Goal: Information Seeking & Learning: Learn about a topic

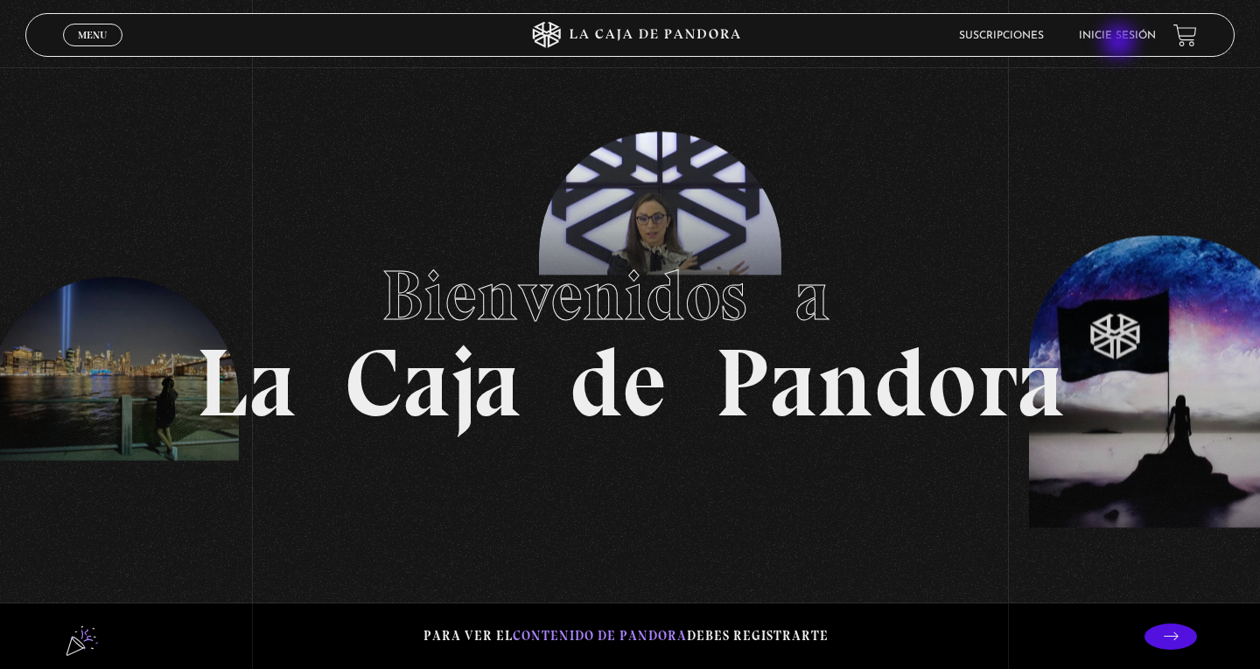
click at [1121, 43] on li "Inicie sesión" at bounding box center [1117, 35] width 77 height 27
click at [1117, 37] on link "Inicie sesión" at bounding box center [1117, 36] width 77 height 11
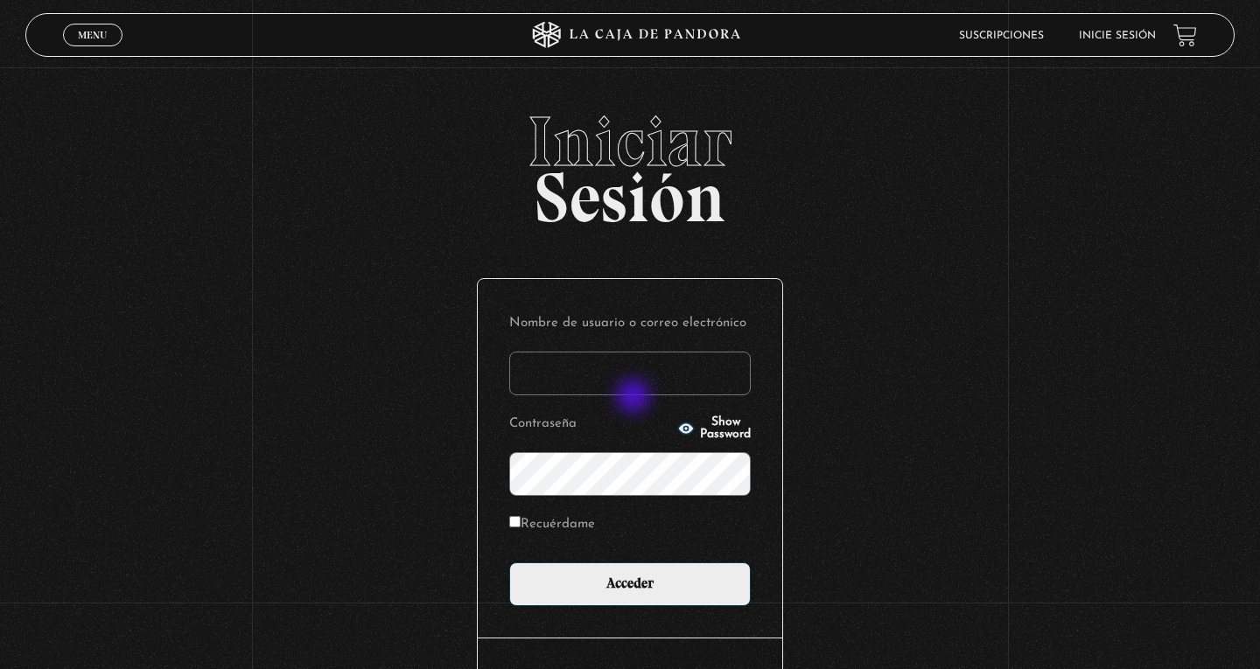
type input "mario.monterog@icloud.com"
click at [630, 583] on input "Acceder" at bounding box center [630, 585] width 242 height 44
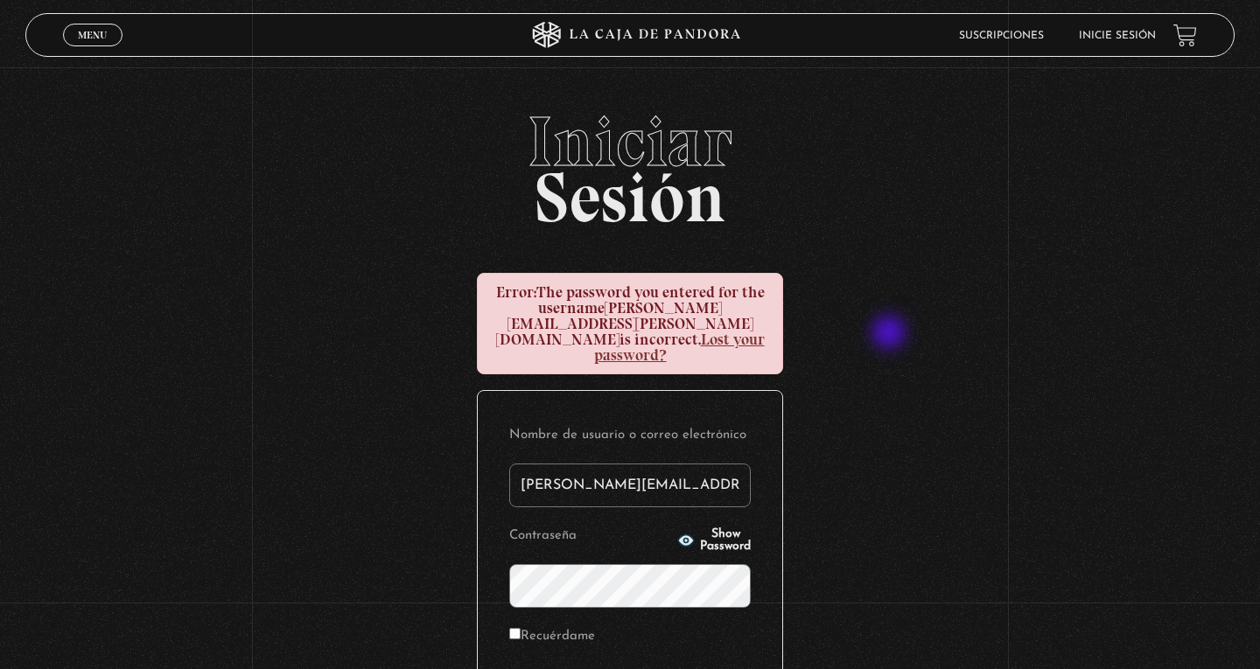
click at [891, 334] on div "Iniciar Sesión Error: The password you entered for the username [PERSON_NAME][E…" at bounding box center [630, 498] width 1260 height 782
click at [684, 333] on link "Lost your password?" at bounding box center [679, 347] width 171 height 35
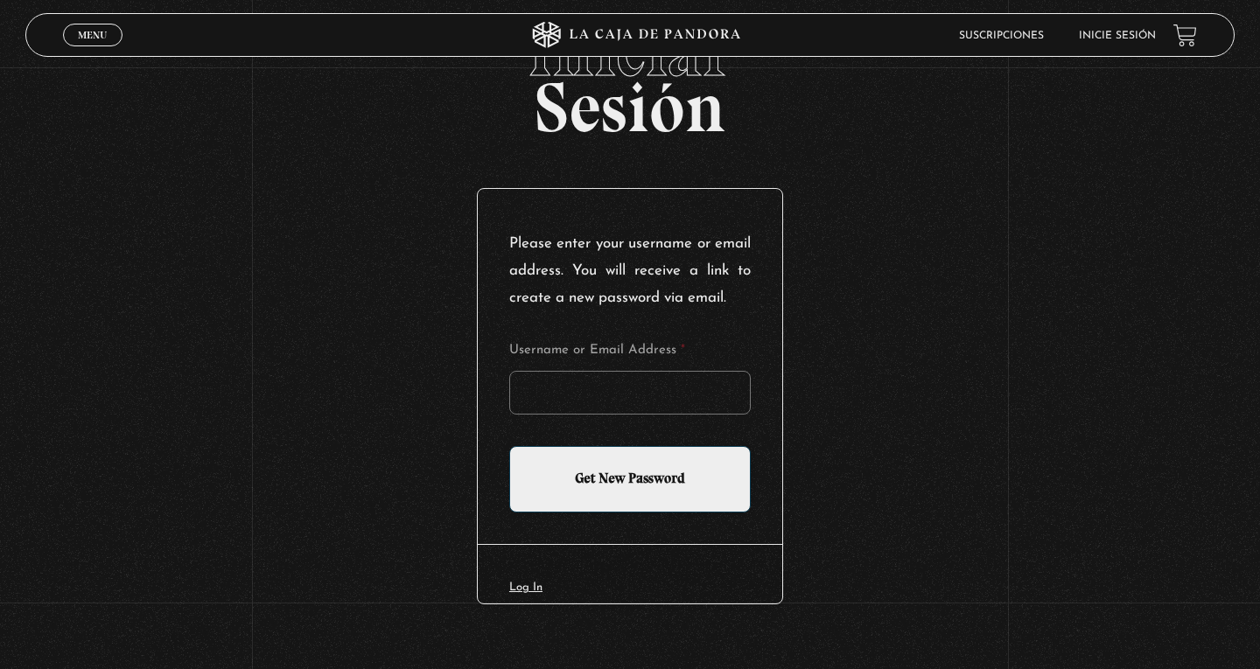
scroll to position [109, 0]
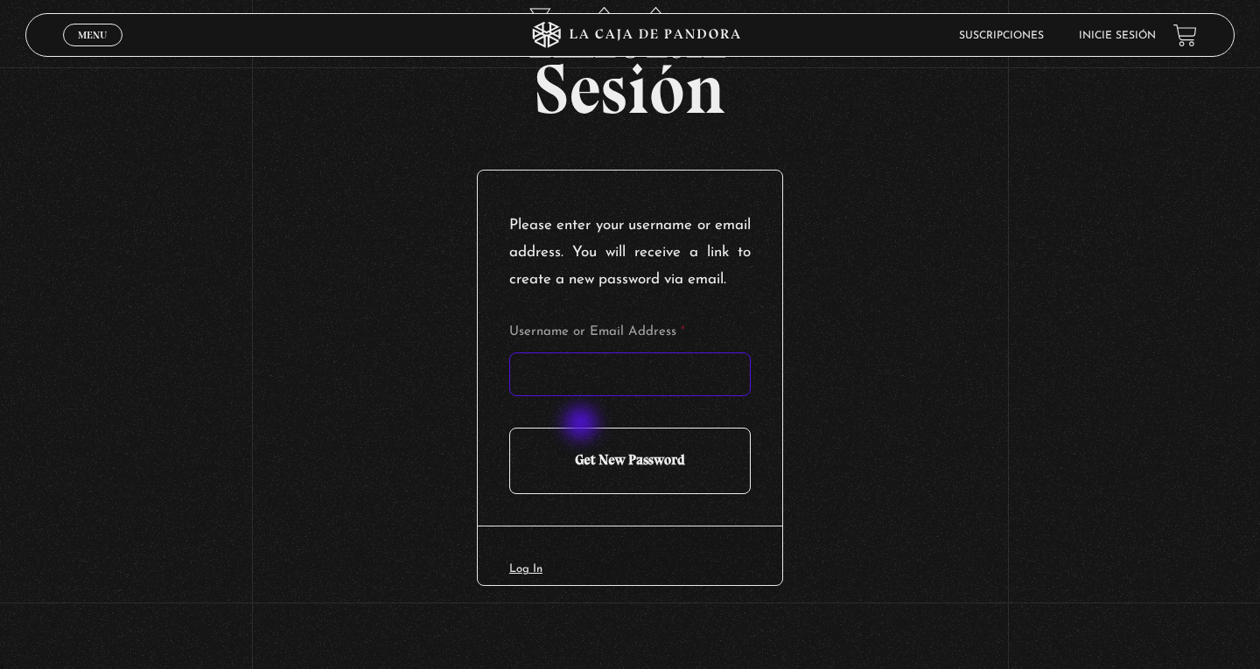
type input "mario.monterog@icloud.com"
click at [620, 489] on input "Get New Password" at bounding box center [630, 461] width 242 height 67
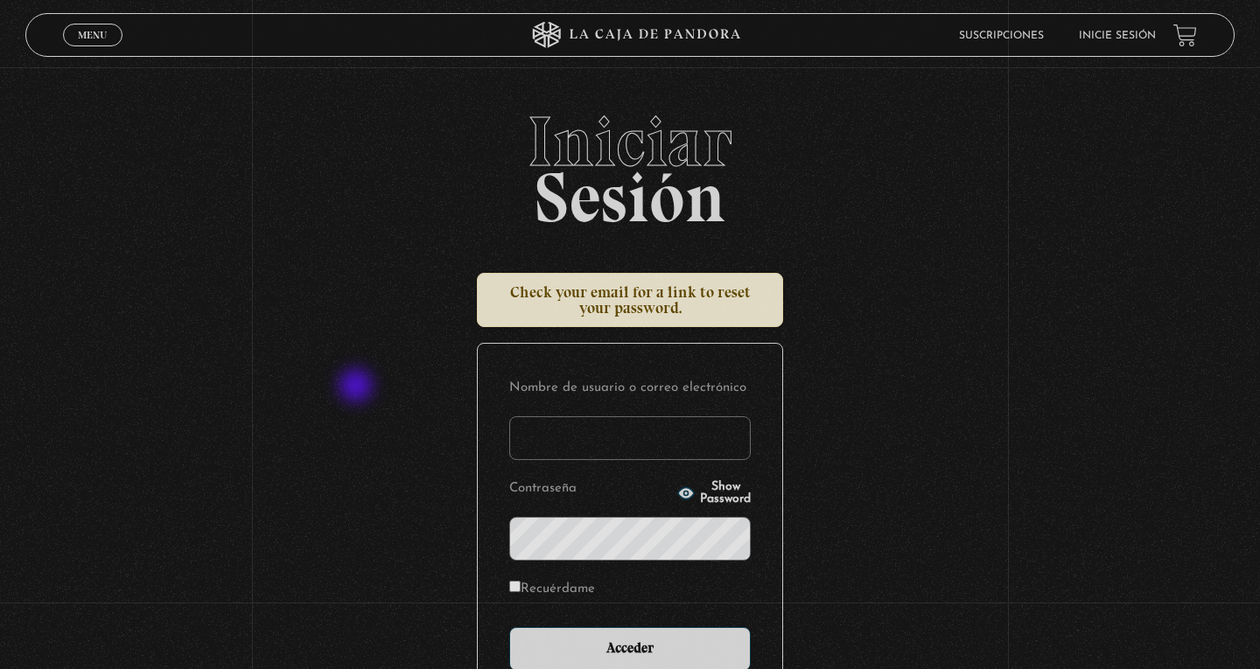
click at [369, 388] on div "Iniciar Sesión Check your email for a link to reset your password. Nombre de us…" at bounding box center [630, 474] width 1260 height 735
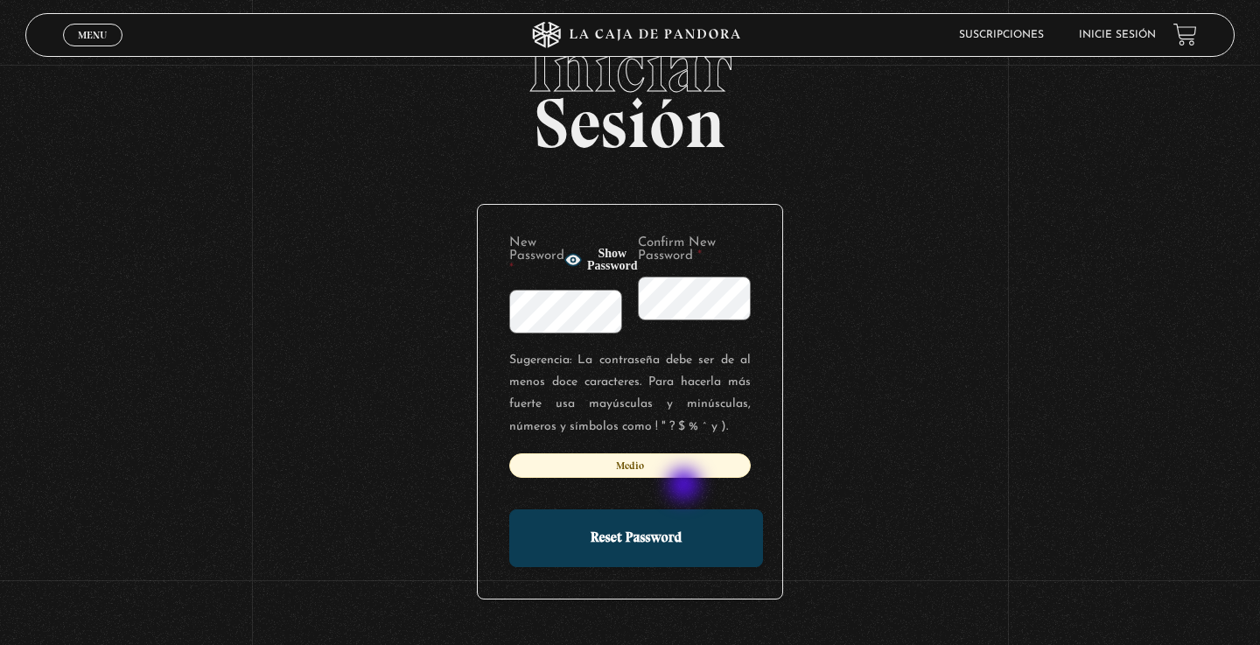
scroll to position [74, 0]
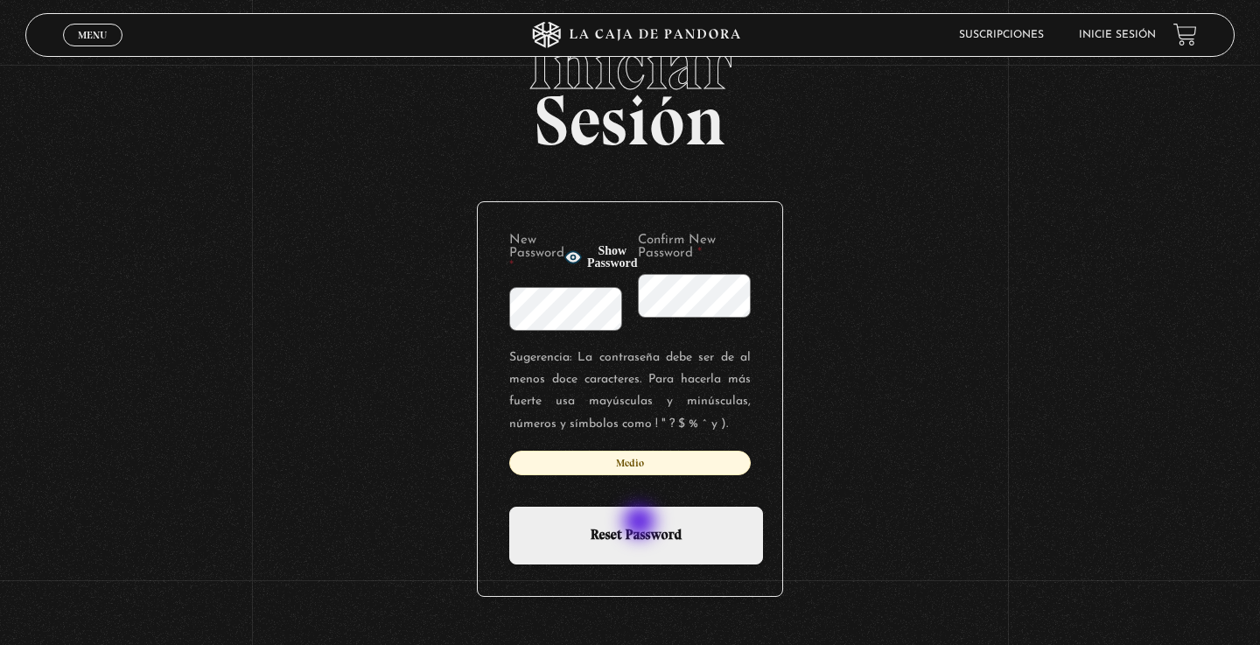
click at [641, 523] on input "Reset Password" at bounding box center [636, 536] width 254 height 58
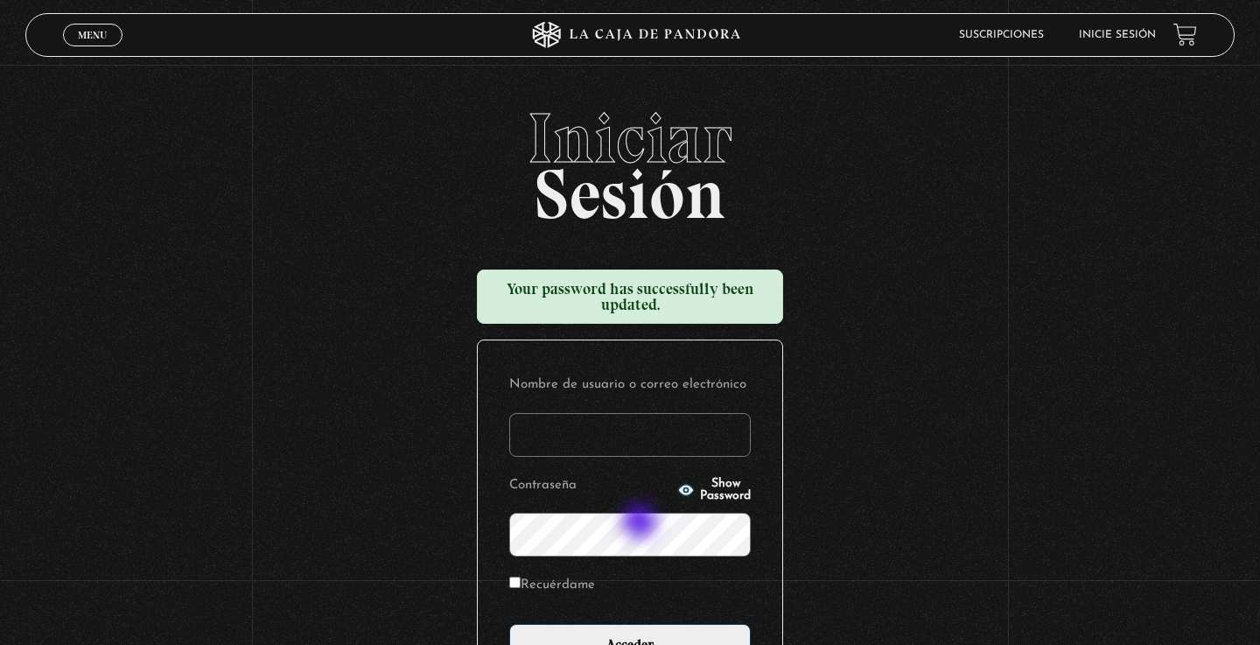
type input "mario.monterog@icloud.com"
click at [630, 643] on input "Acceder" at bounding box center [630, 646] width 242 height 44
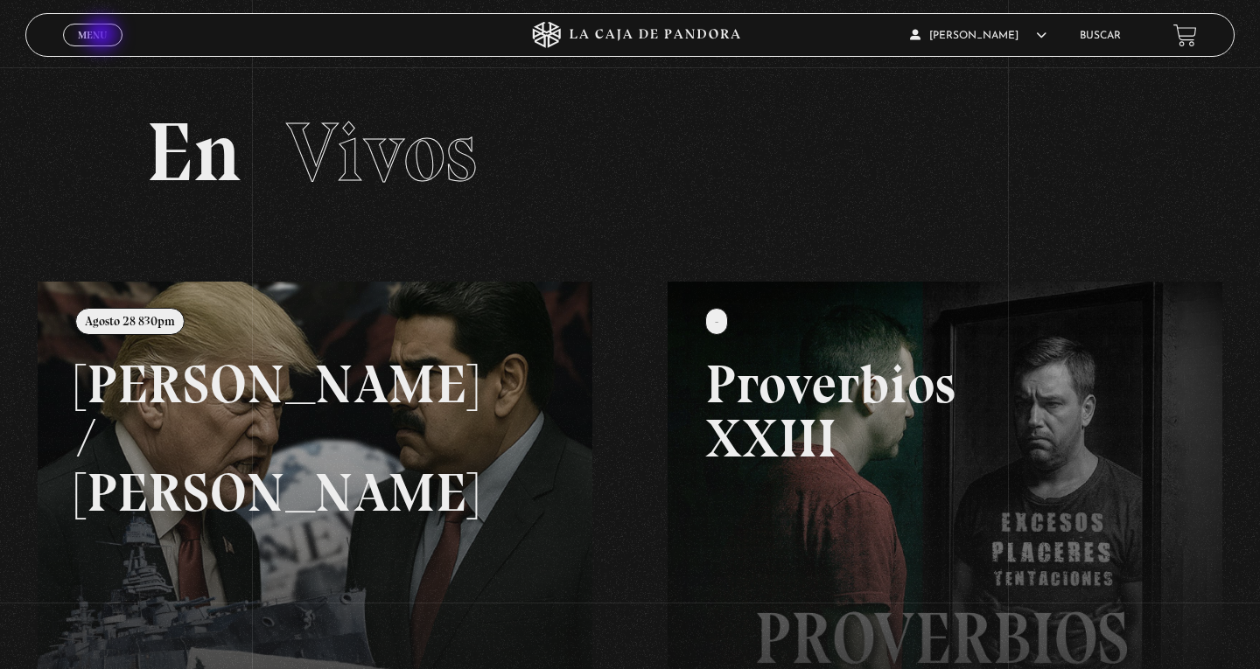
click at [102, 36] on span "Menu" at bounding box center [92, 35] width 29 height 11
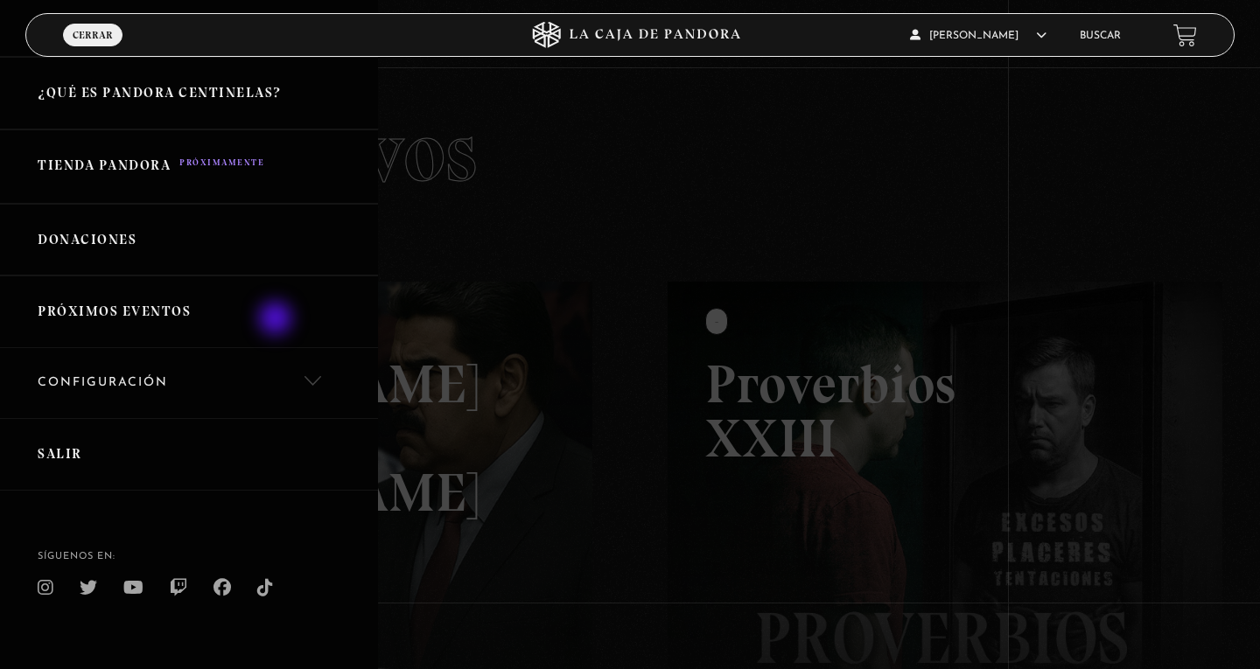
scroll to position [370, 0]
click at [1102, 36] on link "Buscar" at bounding box center [1100, 36] width 41 height 11
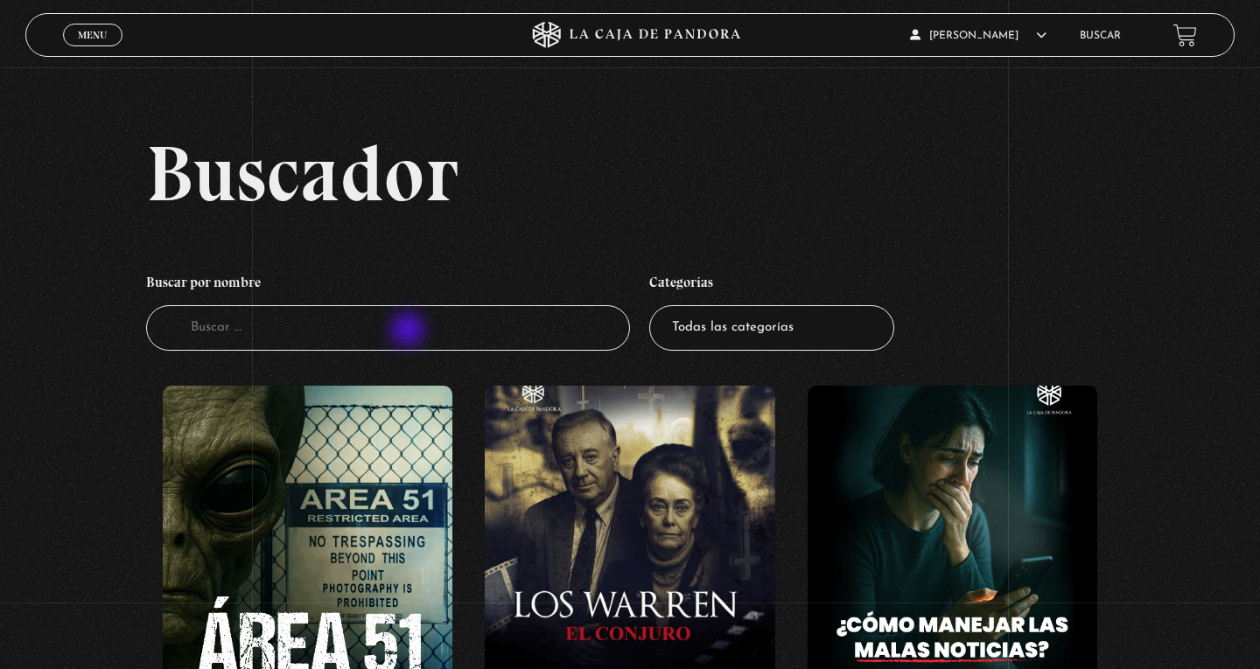
click at [410, 332] on input "Buscador" at bounding box center [388, 328] width 484 height 46
type input "Diana"
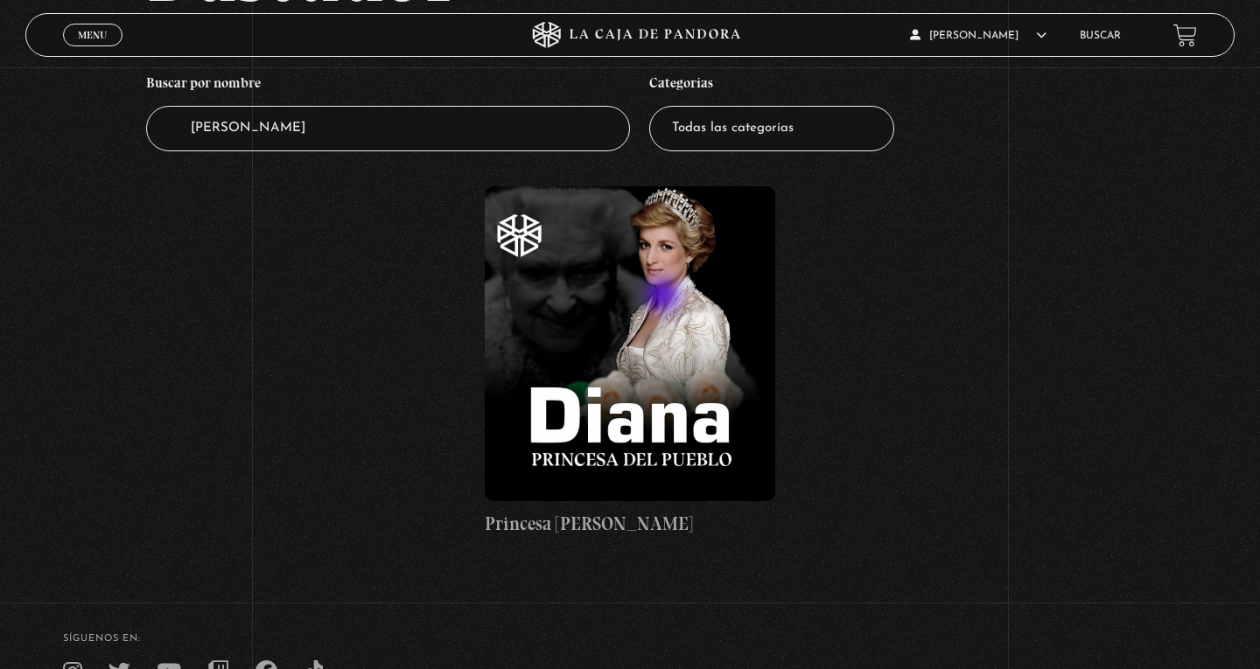
scroll to position [200, 0]
click at [634, 319] on figure at bounding box center [630, 343] width 291 height 315
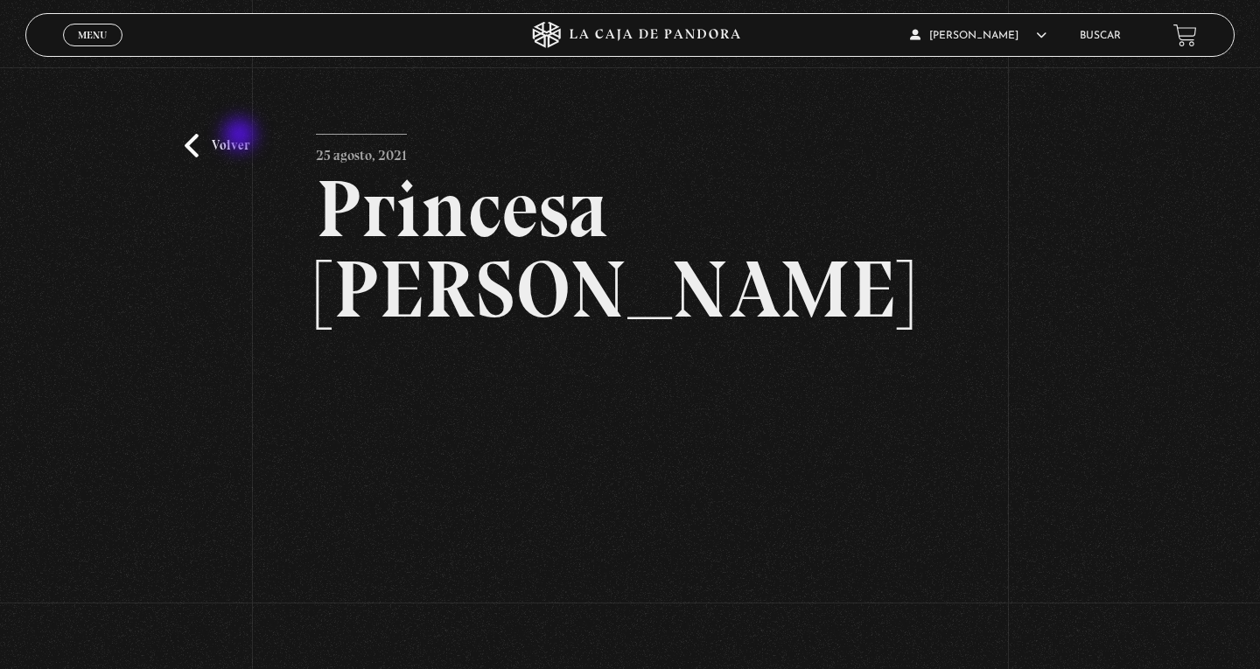
click at [239, 138] on link "Volver" at bounding box center [217, 146] width 65 height 24
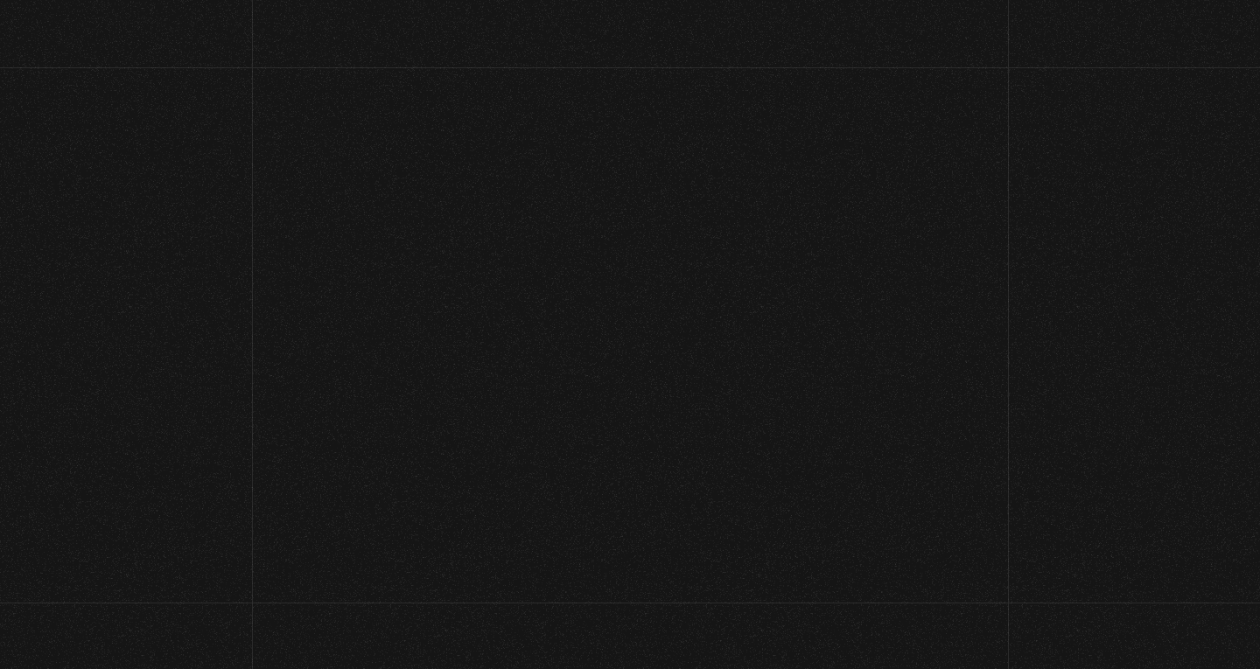
scroll to position [200, 0]
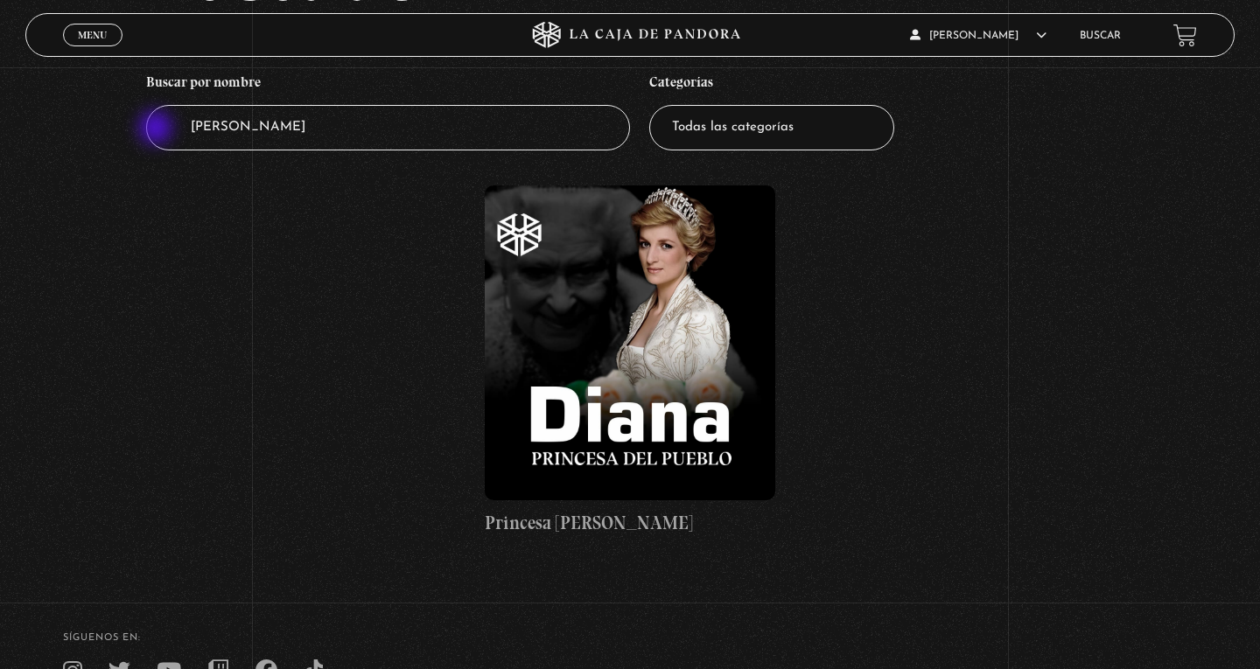
drag, startPoint x: 278, startPoint y: 140, endPoint x: 154, endPoint y: 127, distance: 124.9
click at [154, 127] on input "Diana" at bounding box center [388, 128] width 484 height 46
type input "windsor"
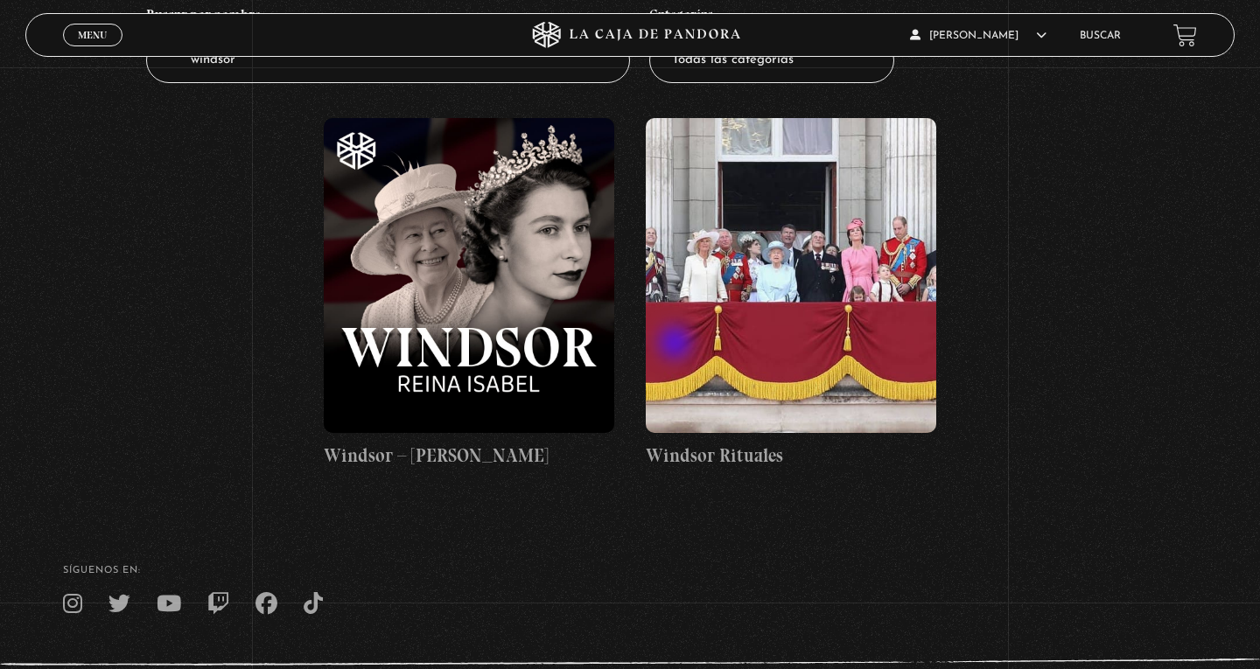
scroll to position [271, 0]
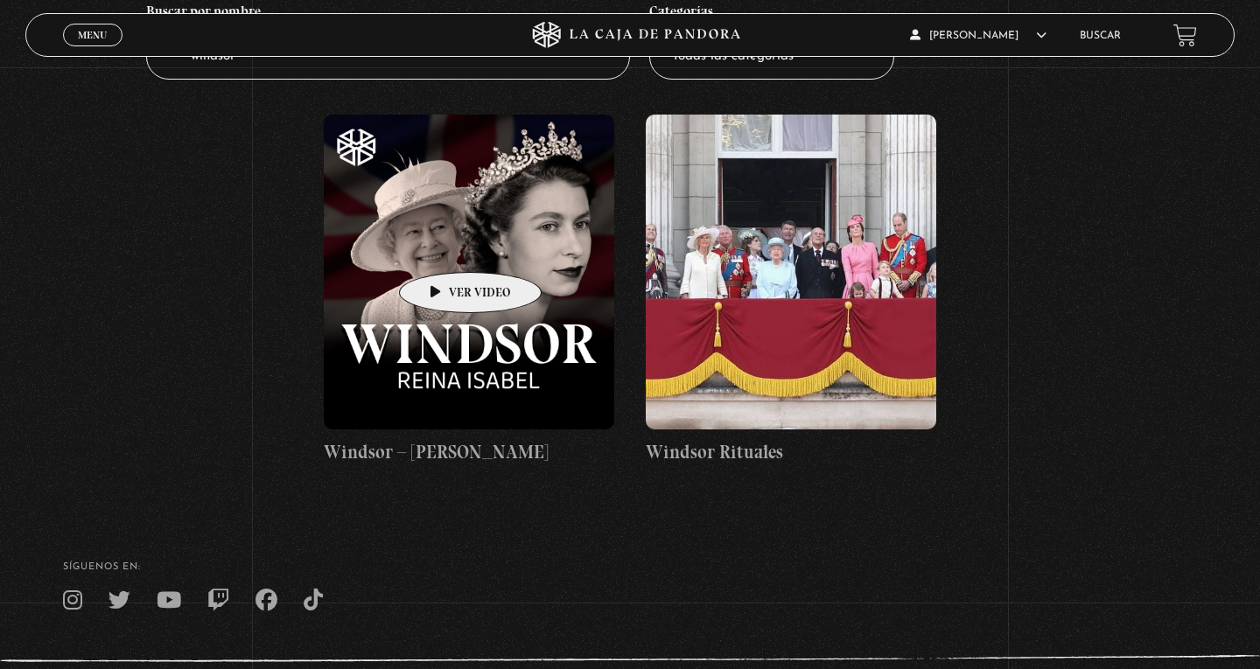
click at [443, 246] on figure at bounding box center [469, 272] width 291 height 315
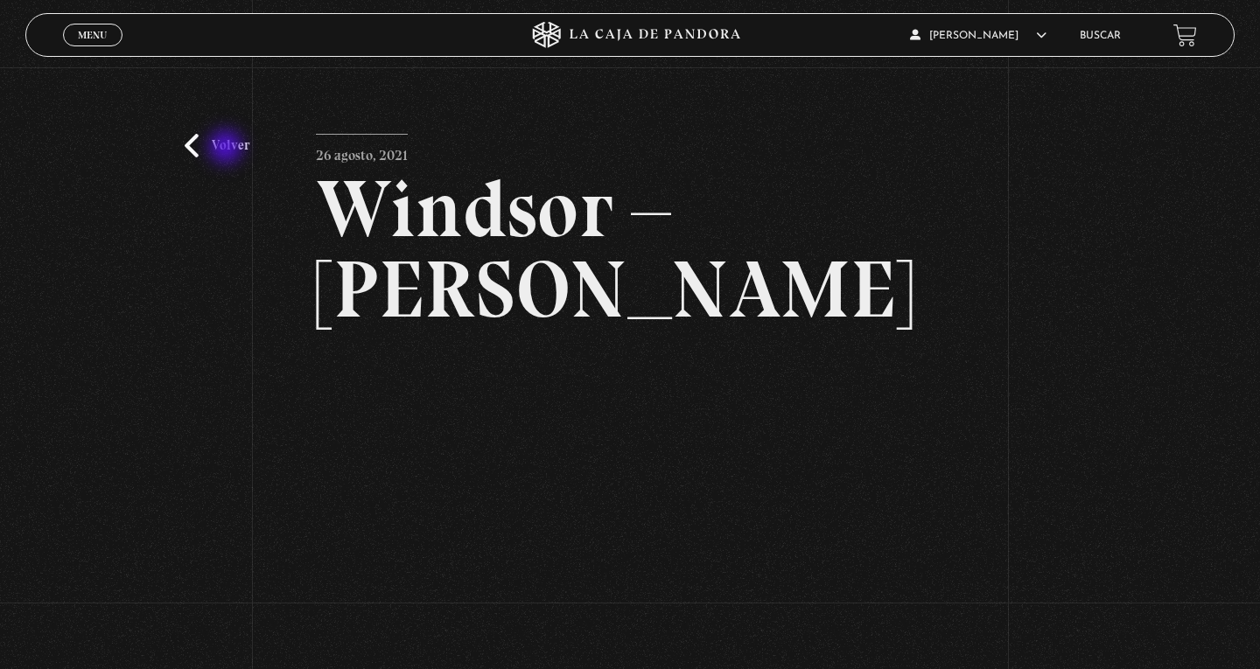
click at [228, 150] on link "Volver" at bounding box center [217, 146] width 65 height 24
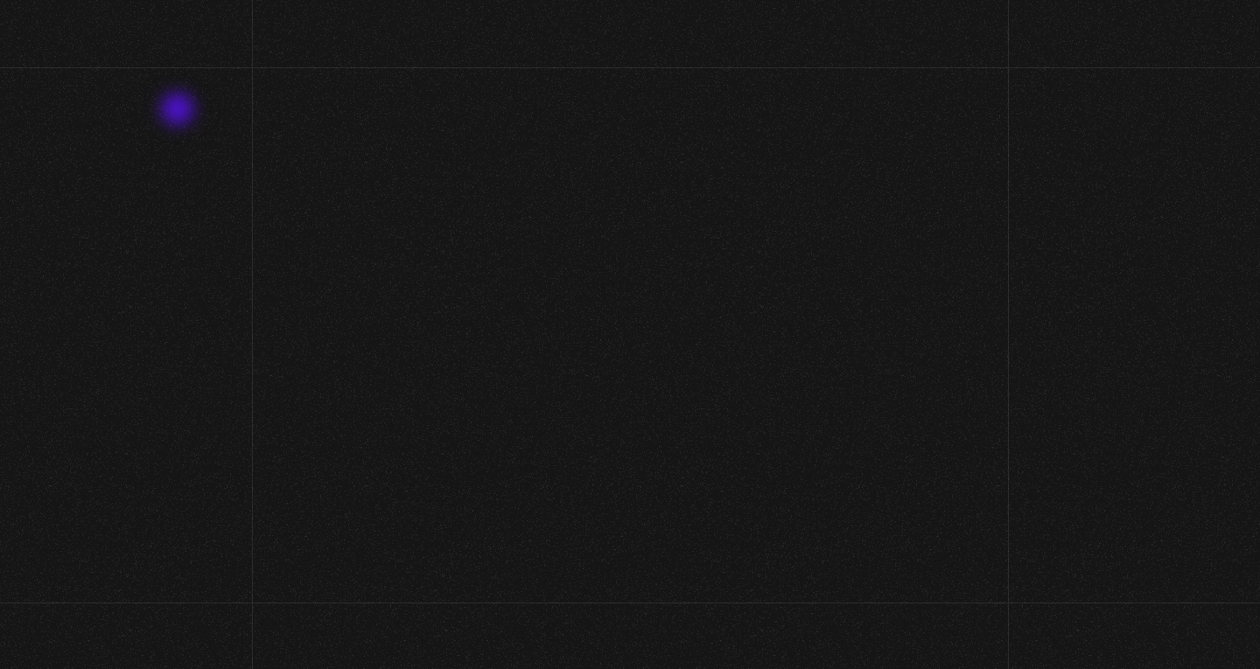
scroll to position [271, 0]
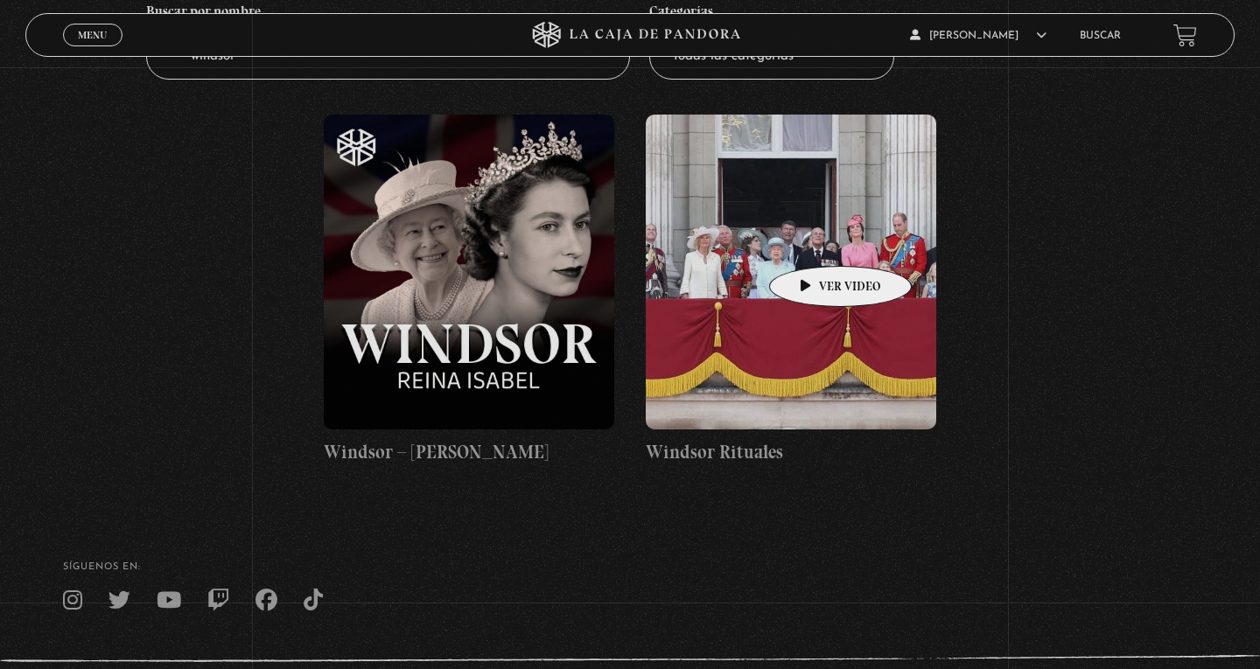
click at [802, 214] on figure at bounding box center [791, 272] width 291 height 315
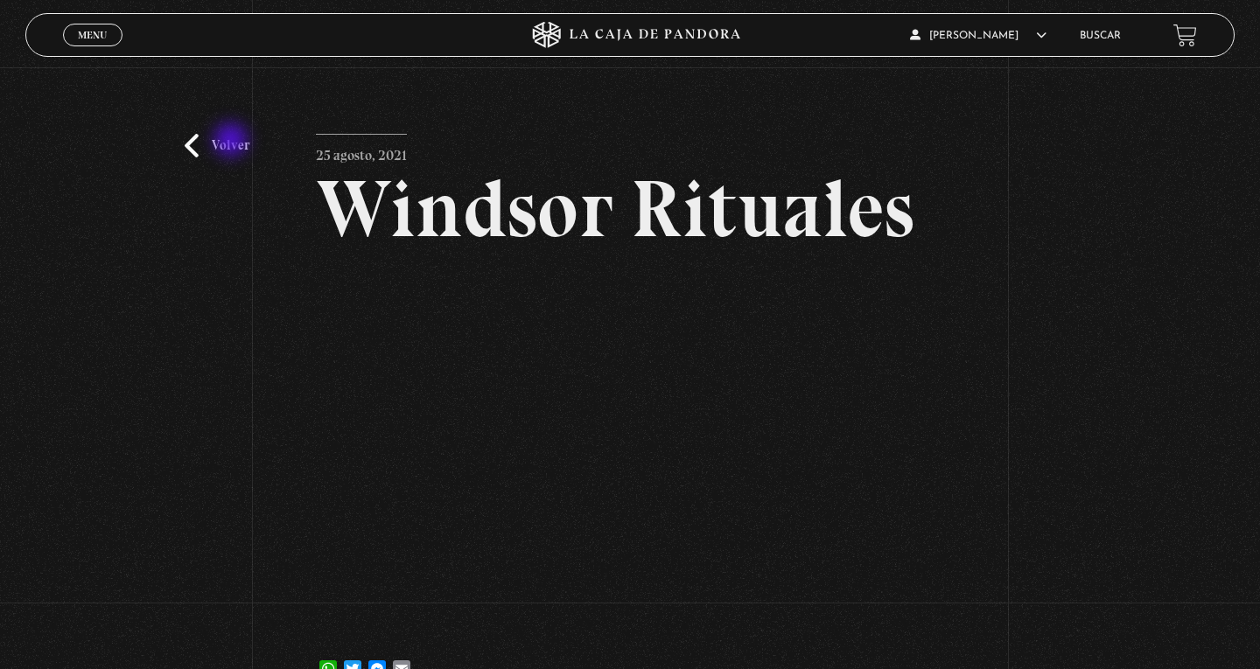
click at [233, 142] on link "Volver" at bounding box center [217, 146] width 65 height 24
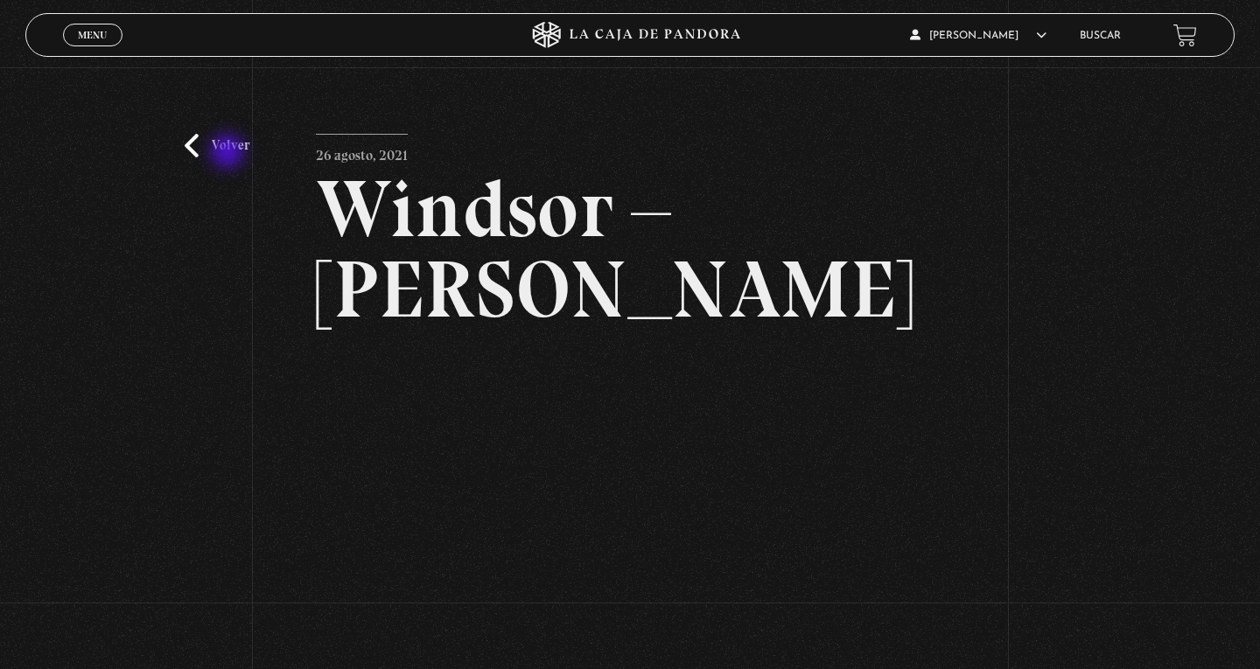
click at [230, 153] on link "Volver" at bounding box center [217, 146] width 65 height 24
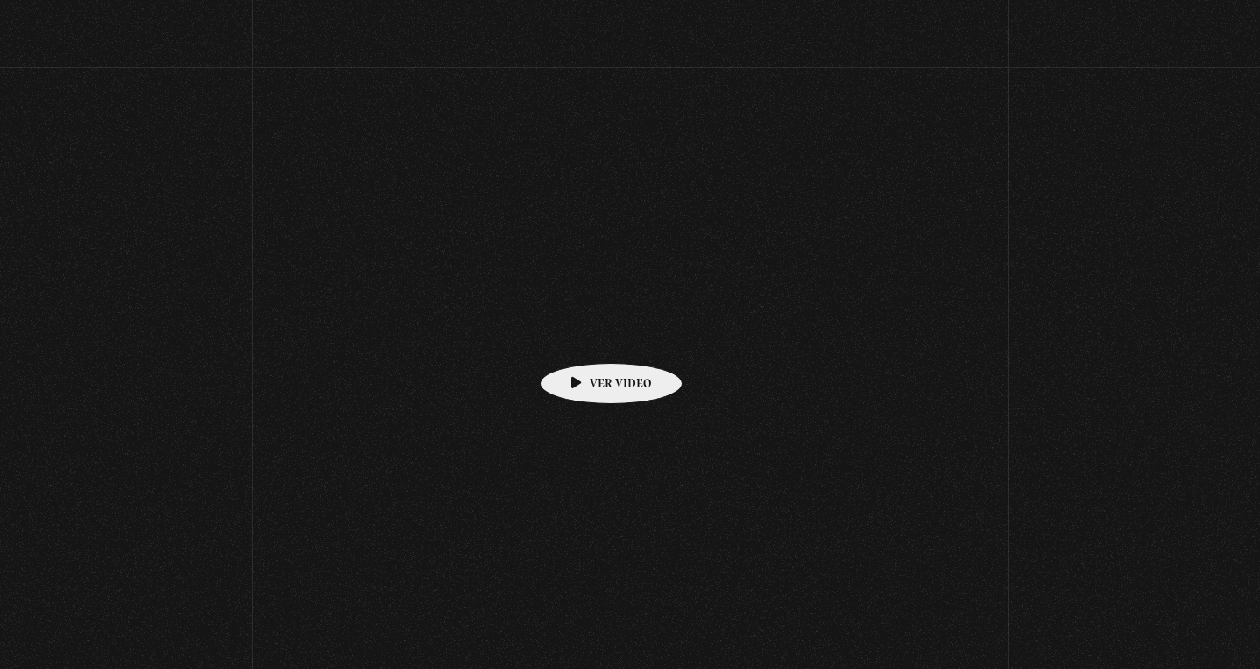
scroll to position [271, 0]
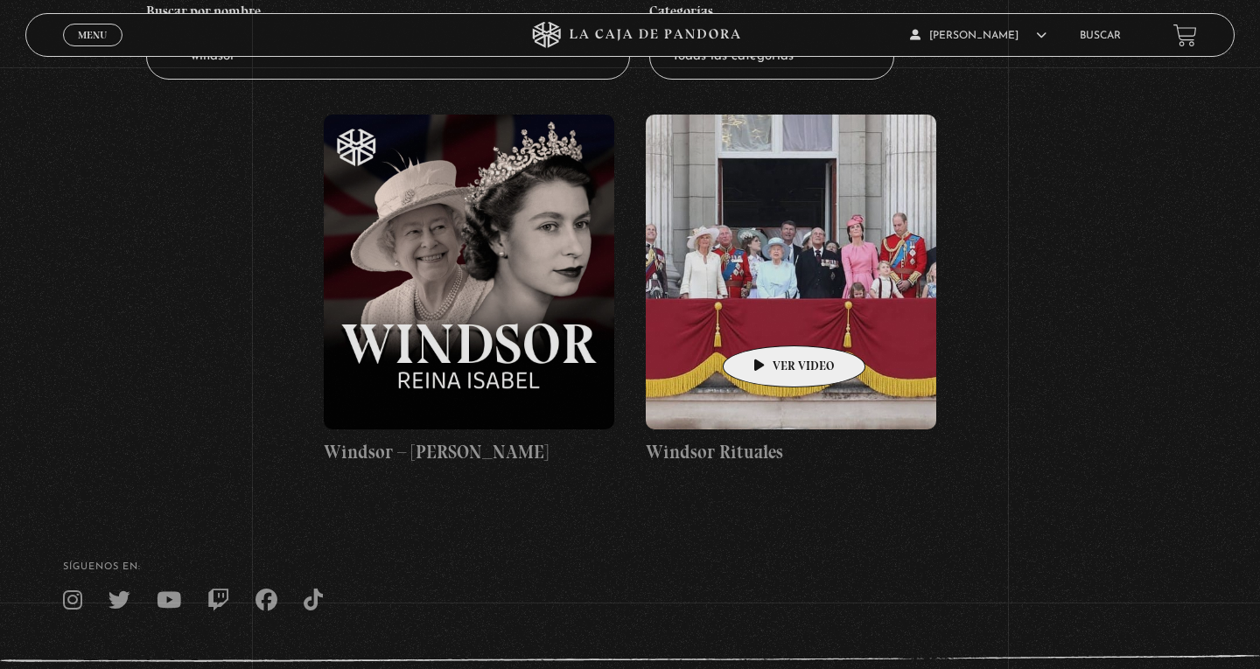
click at [790, 292] on figure at bounding box center [791, 272] width 291 height 315
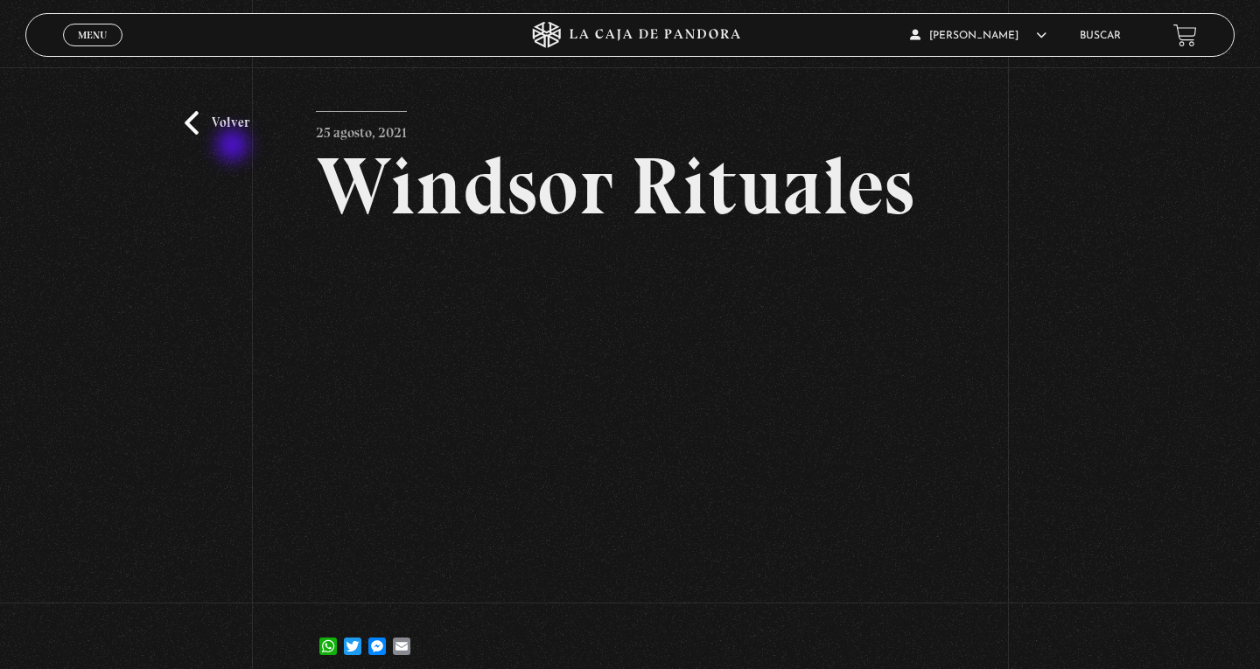
scroll to position [22, 0]
click at [237, 127] on link "Volver" at bounding box center [217, 124] width 65 height 24
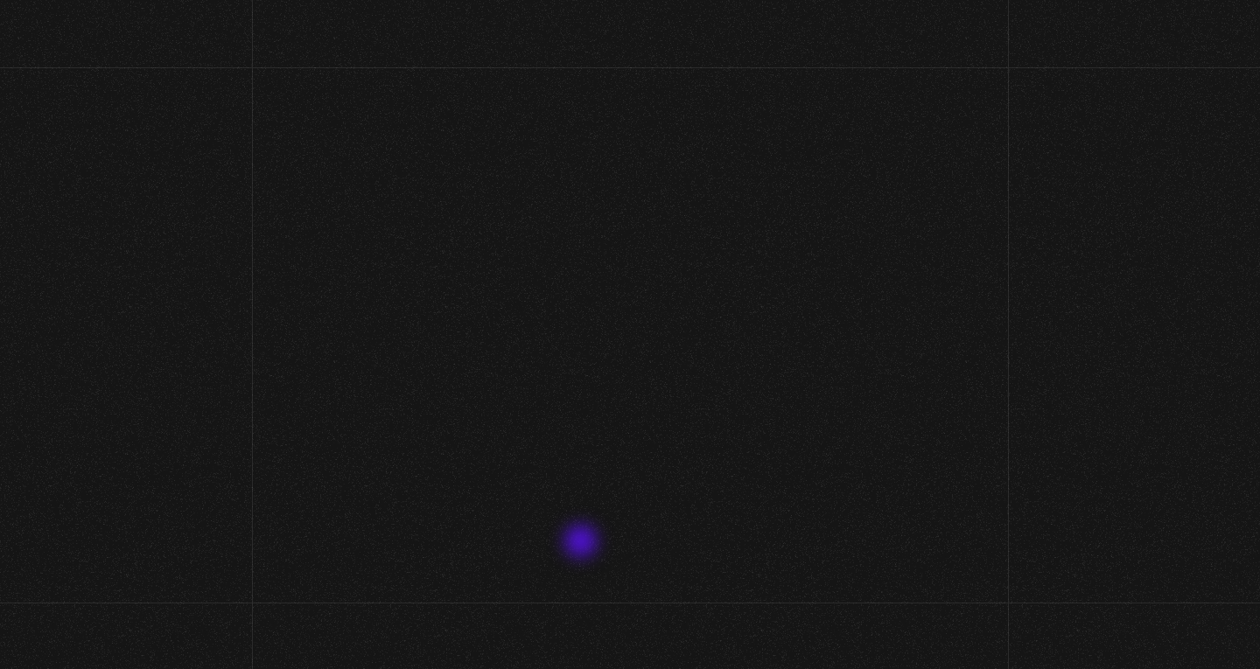
scroll to position [271, 0]
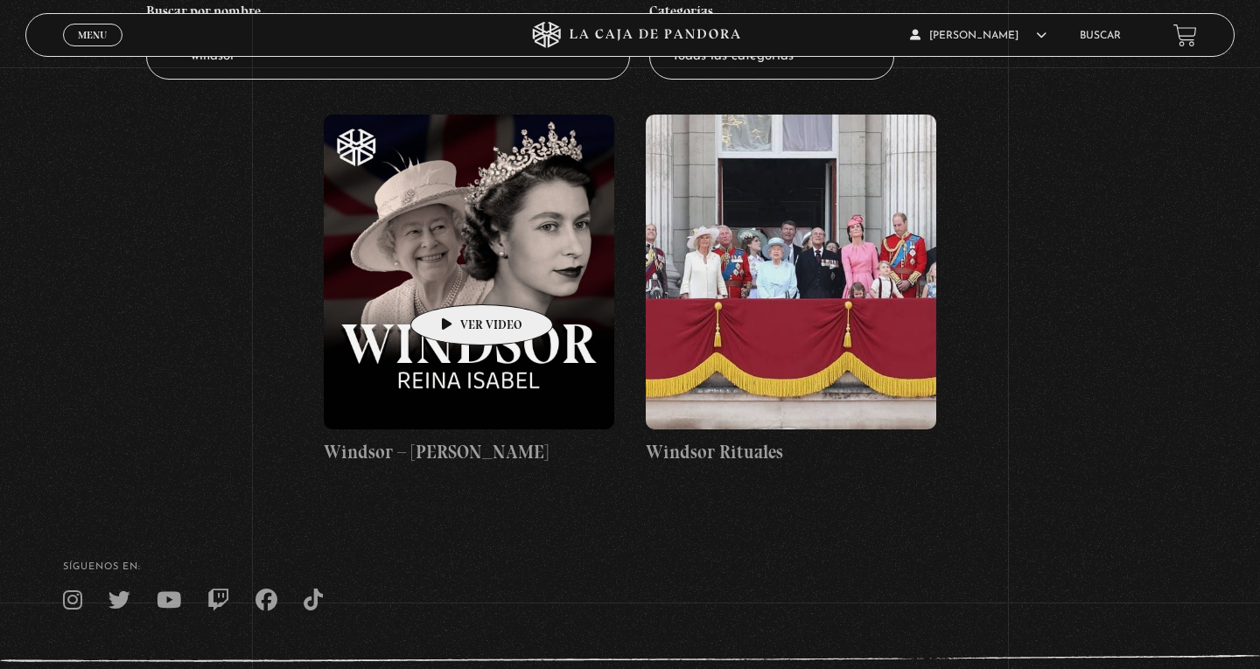
click at [452, 272] on figure at bounding box center [469, 272] width 291 height 315
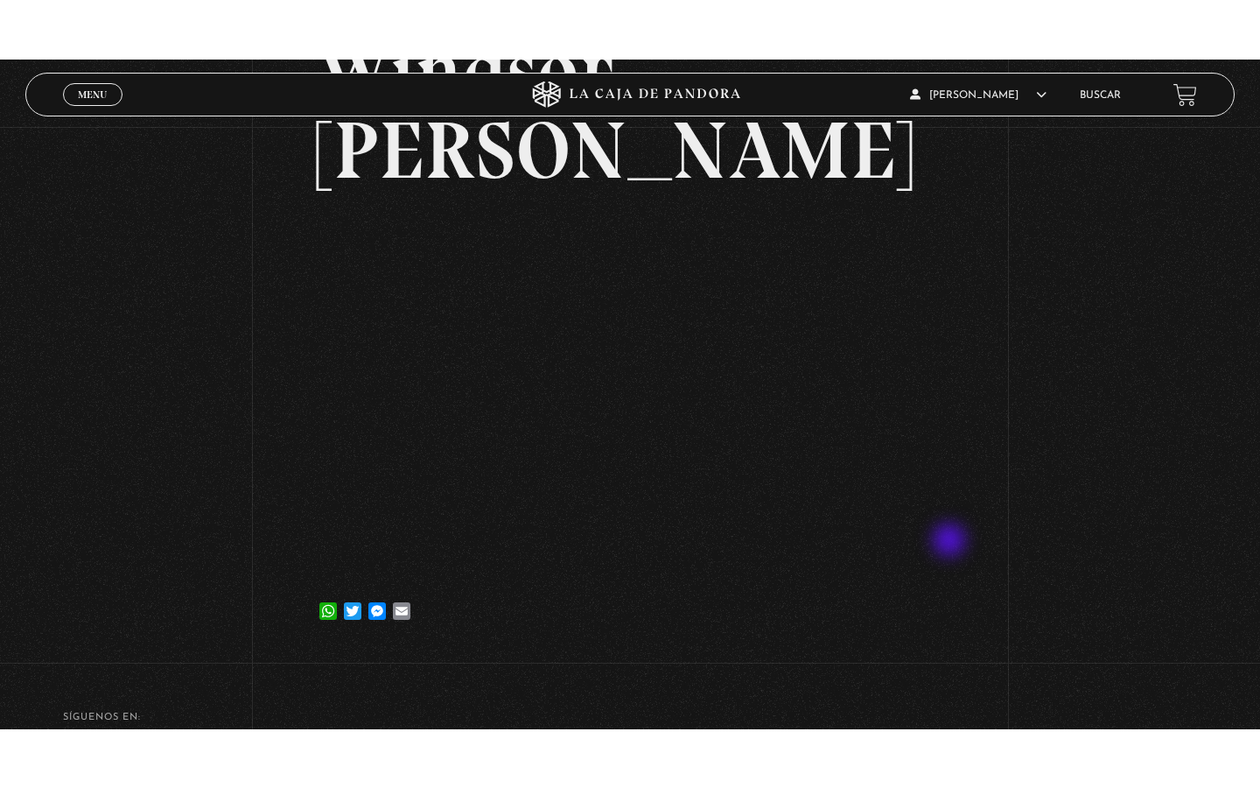
scroll to position [200, 0]
